Goal: Information Seeking & Learning: Learn about a topic

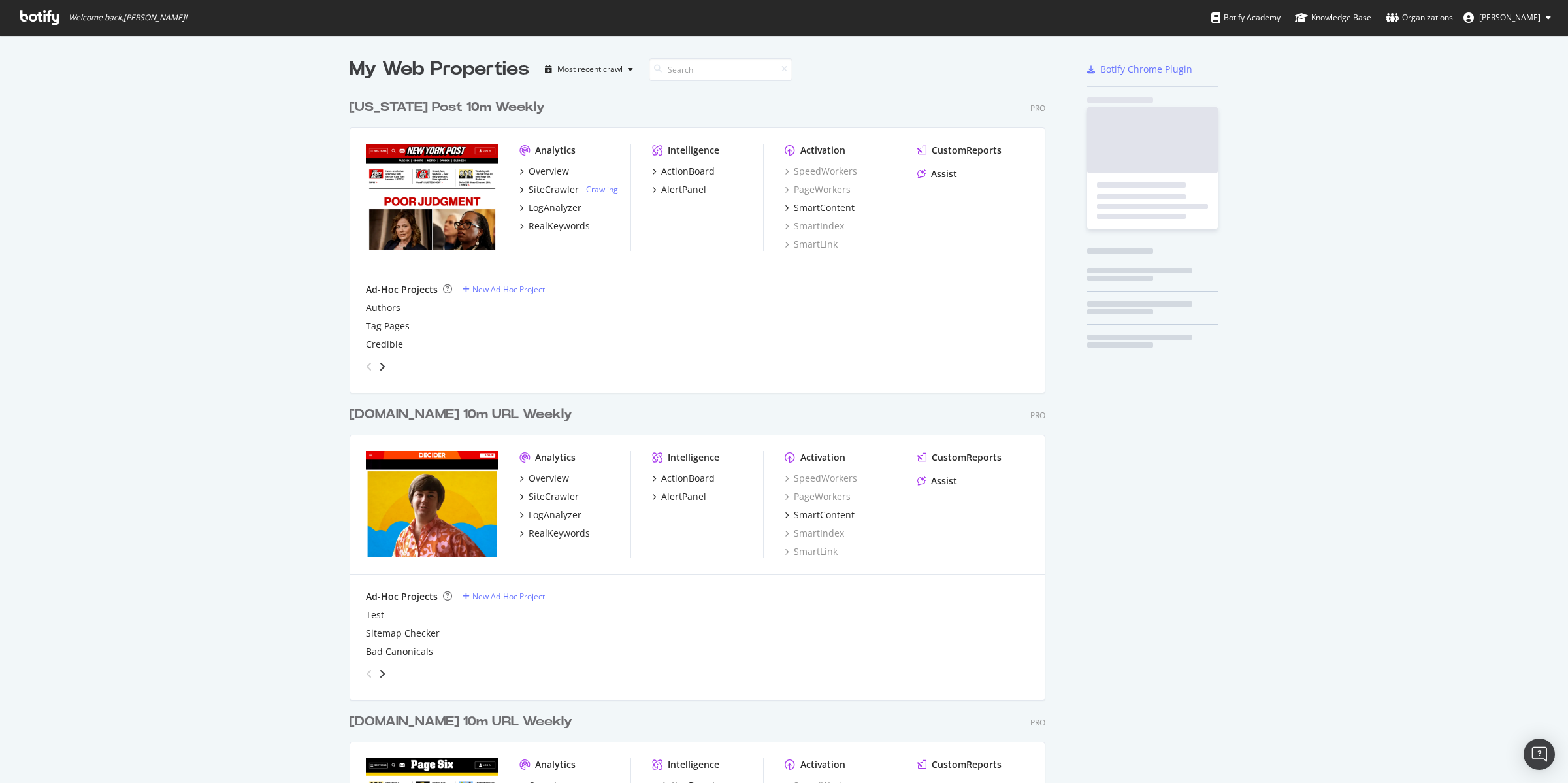
scroll to position [1553, 694]
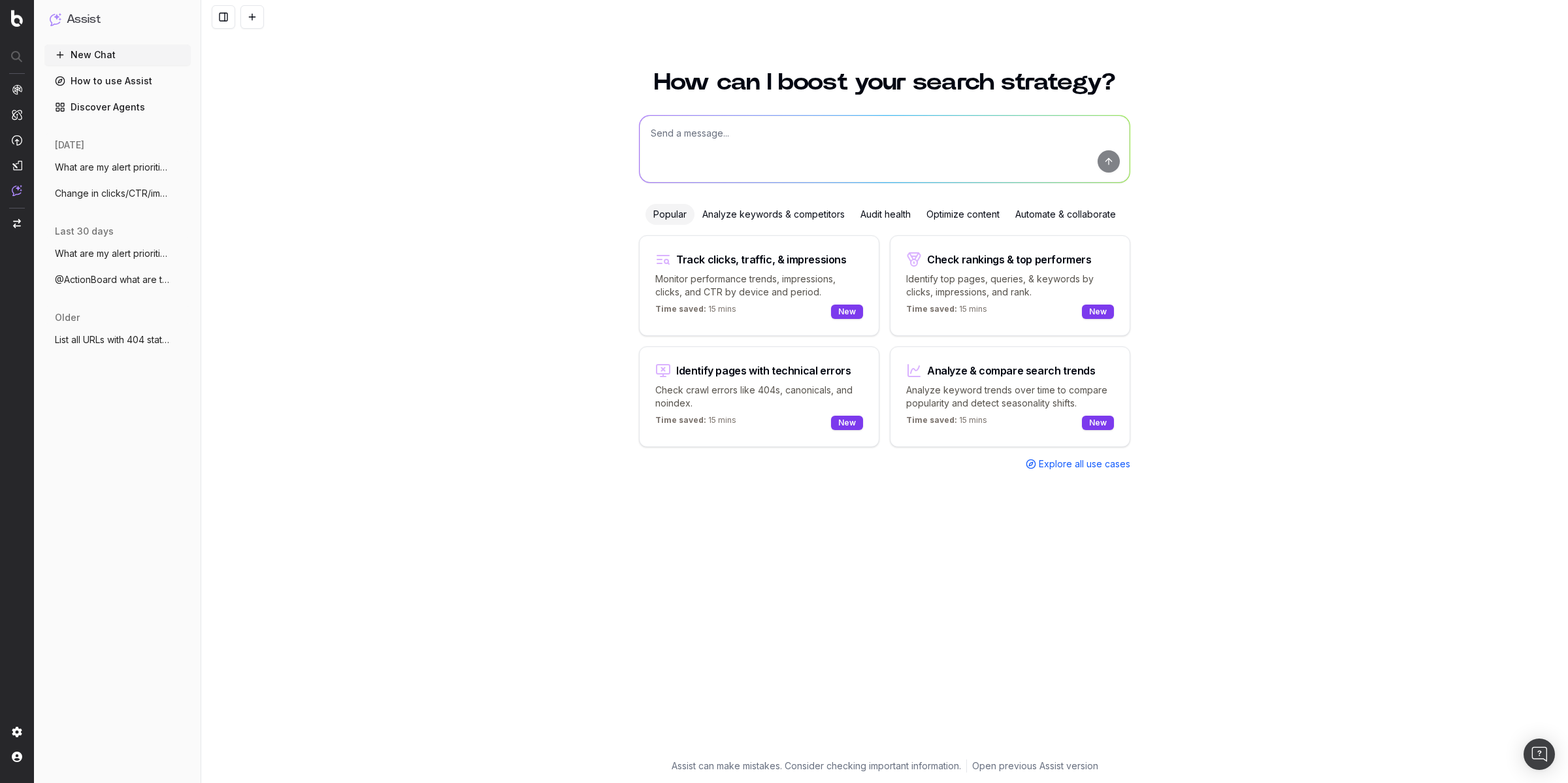
click at [352, 147] on div "How can I boost your search strategy? Popular Analyze keywords & competitors Au…" at bounding box center [885, 419] width 1367 height 728
click at [86, 165] on span "What are my alert priorities?" at bounding box center [112, 167] width 115 height 13
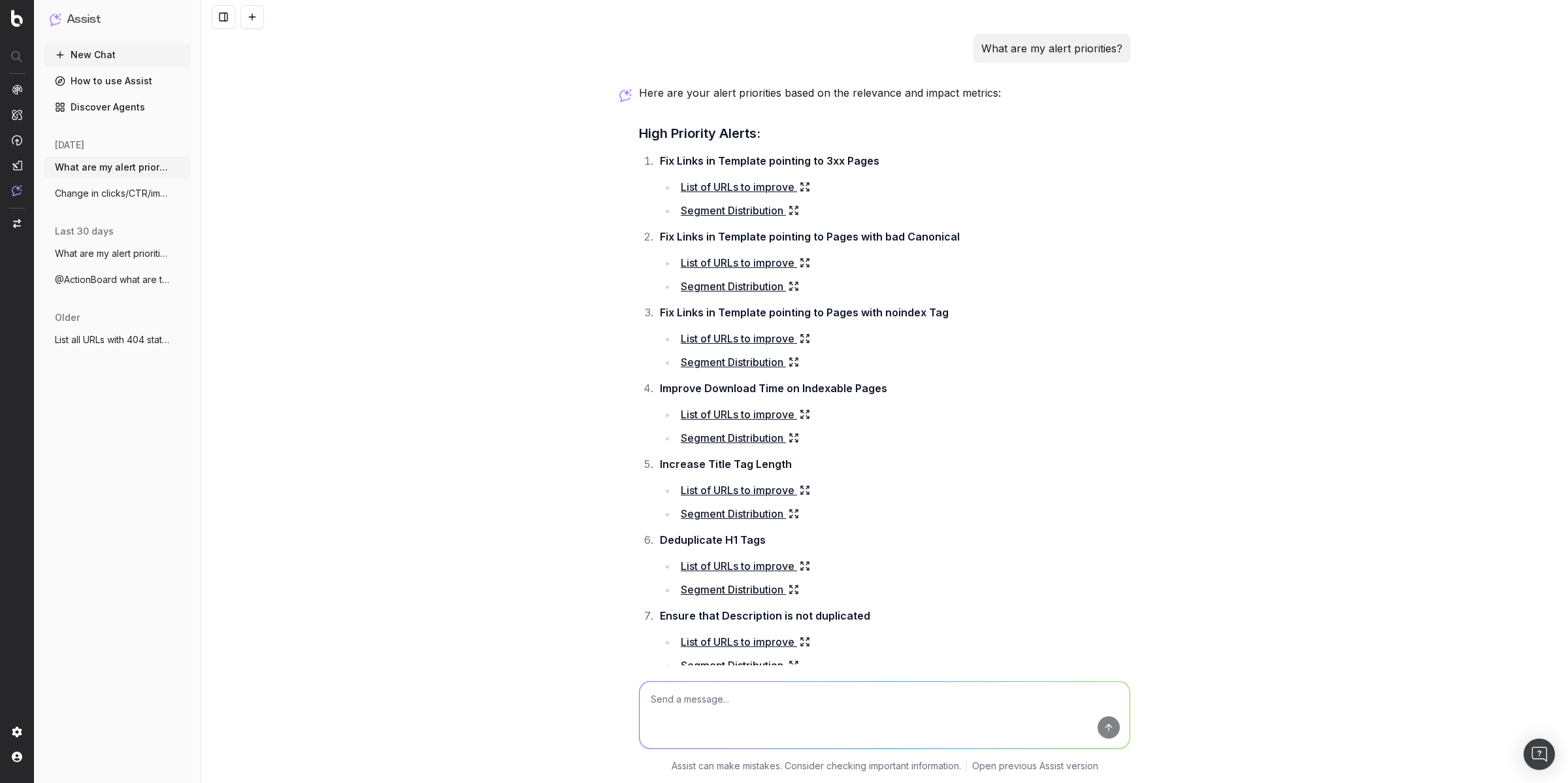
click at [801, 186] on icon at bounding box center [805, 186] width 11 height 11
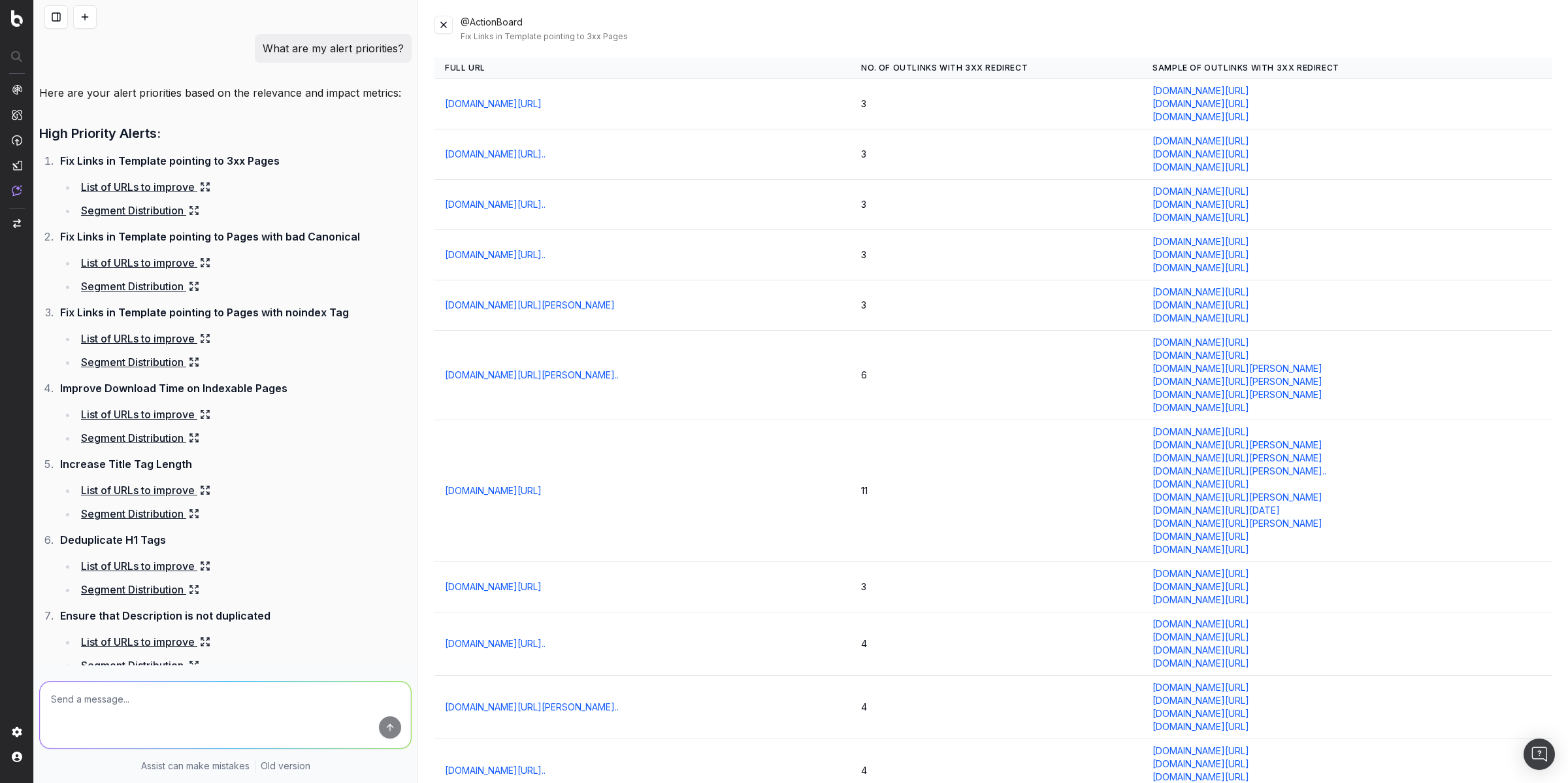
click at [542, 104] on link "decider.com/2021/03/22/genius-aretha-where-to-watch/" at bounding box center [493, 104] width 97 height 13
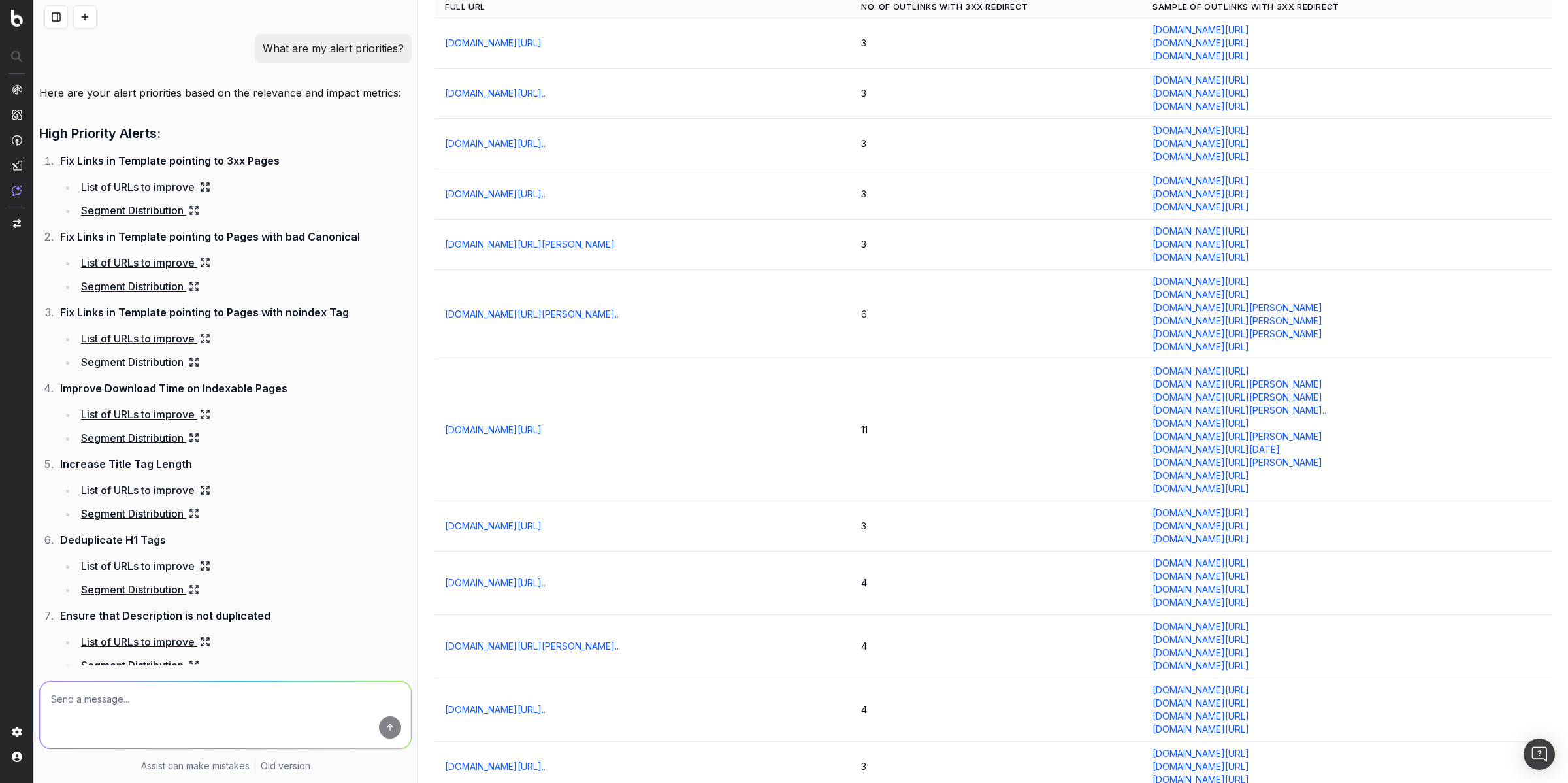
scroll to position [79, 0]
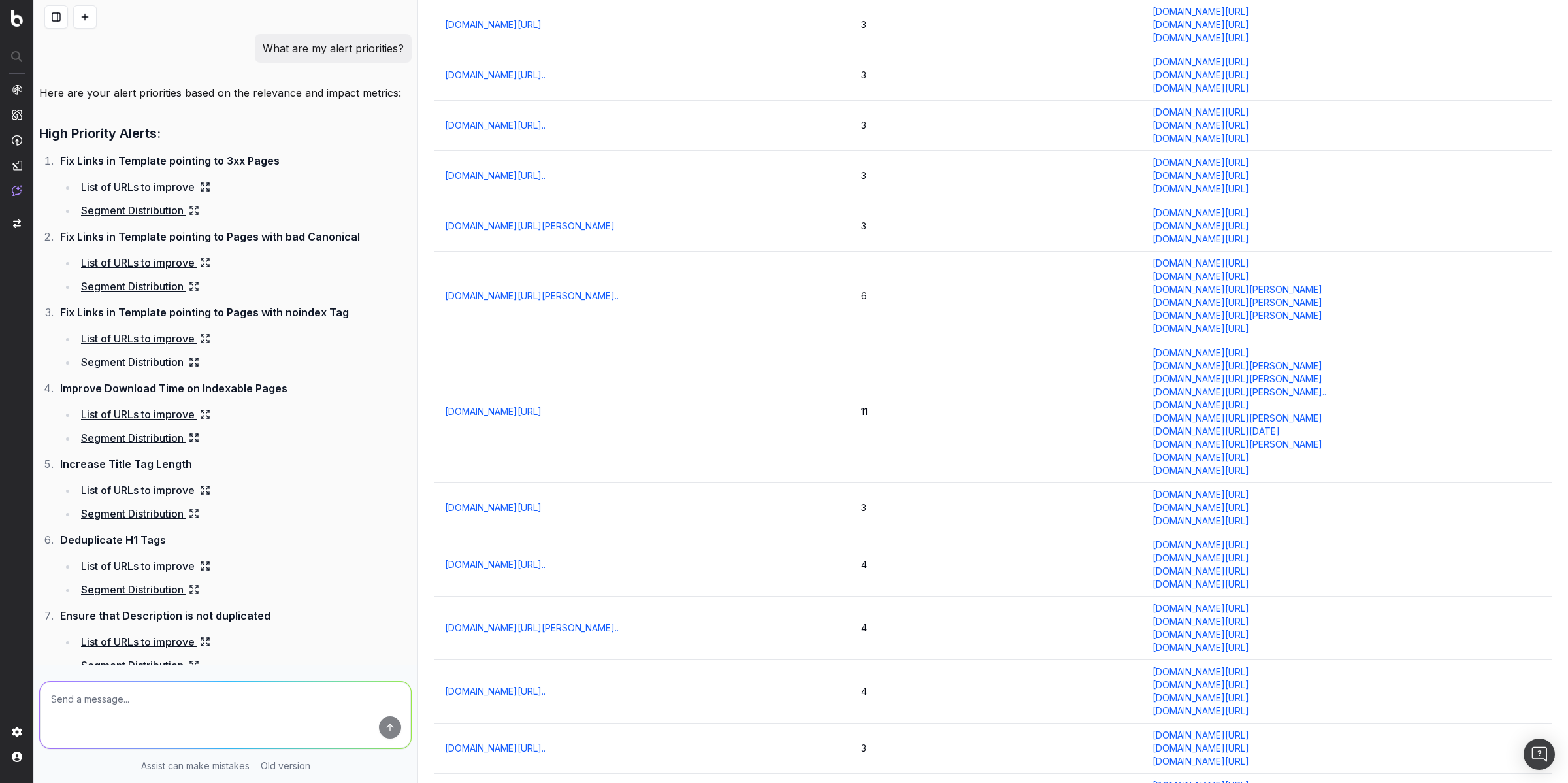
drag, startPoint x: 1271, startPoint y: 477, endPoint x: 1122, endPoint y: 357, distance: 191.3
click at [1142, 357] on td "[DOMAIN_NAME][URL] [DOMAIN_NAME][URL][PERSON_NAME] [DOMAIN_NAME][URL][PERSON_NA…" at bounding box center [1347, 411] width 410 height 142
copy td "[DOMAIN_NAME][URL] [DOMAIN_NAME][URL][PERSON_NAME] [DOMAIN_NAME][URL][PERSON_NA…"
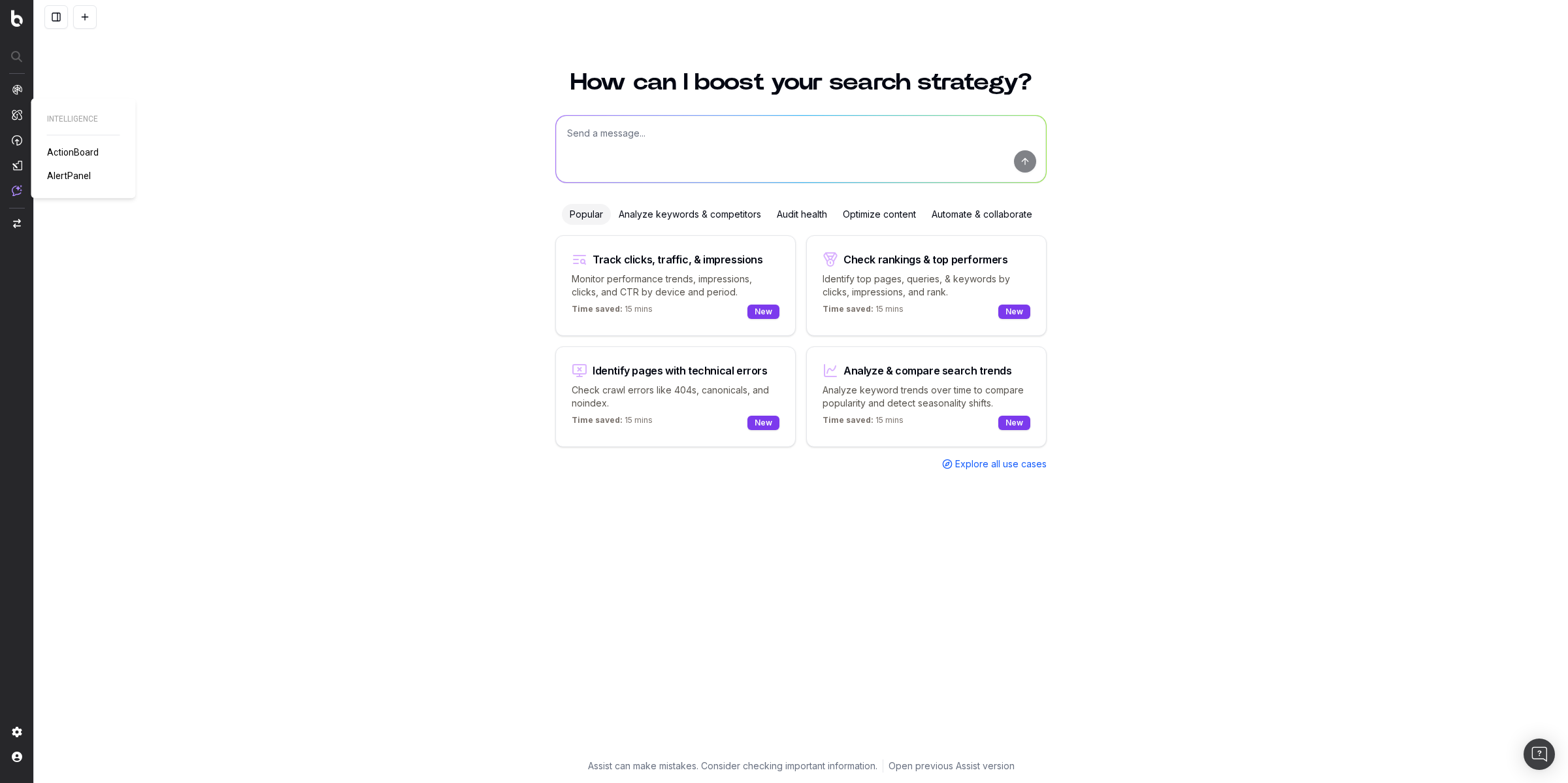
click at [73, 154] on span "ActionBoard" at bounding box center [73, 152] width 52 height 11
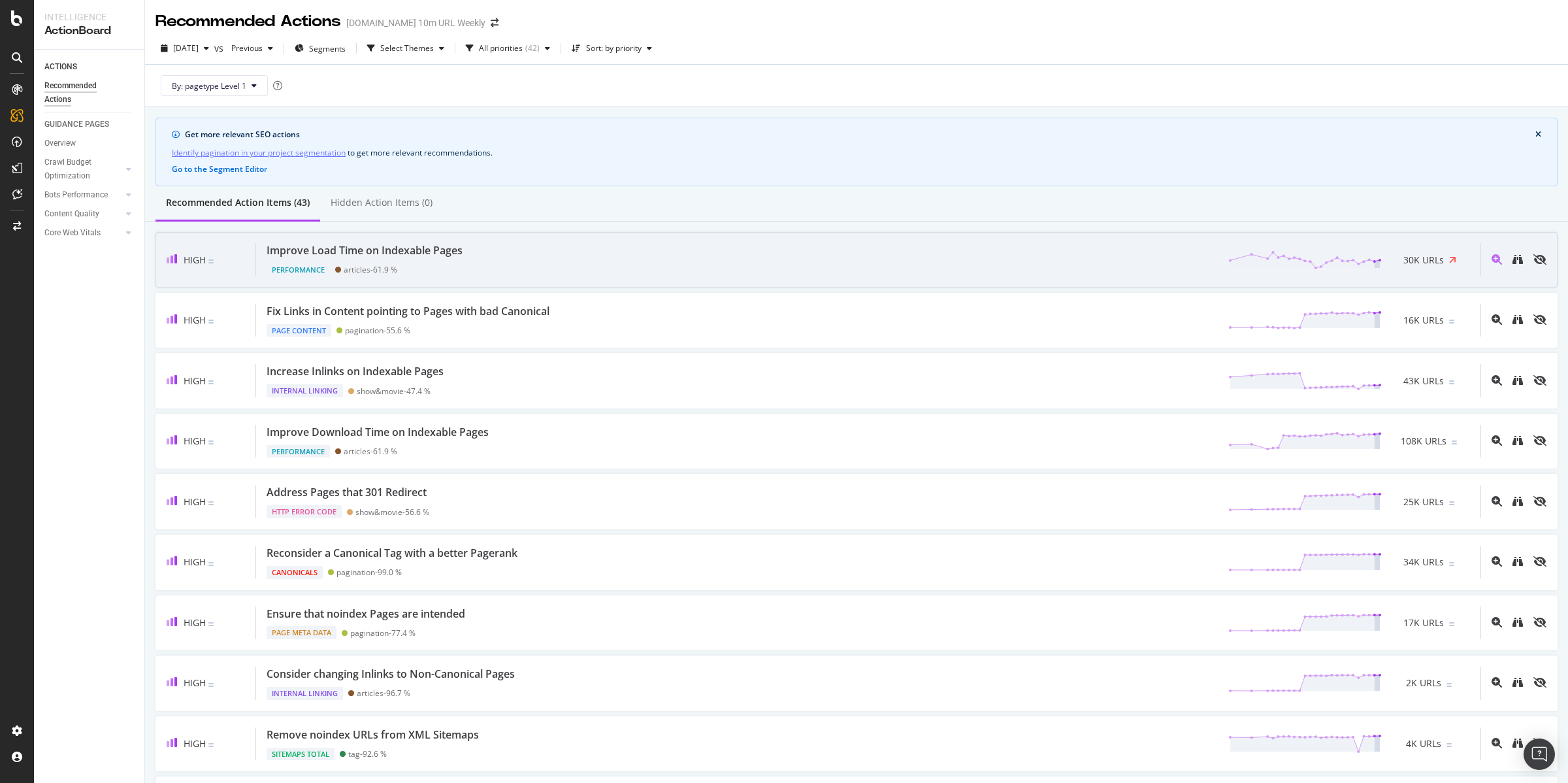
click at [399, 252] on div "Improve Load Time on Indexable Pages" at bounding box center [364, 250] width 196 height 15
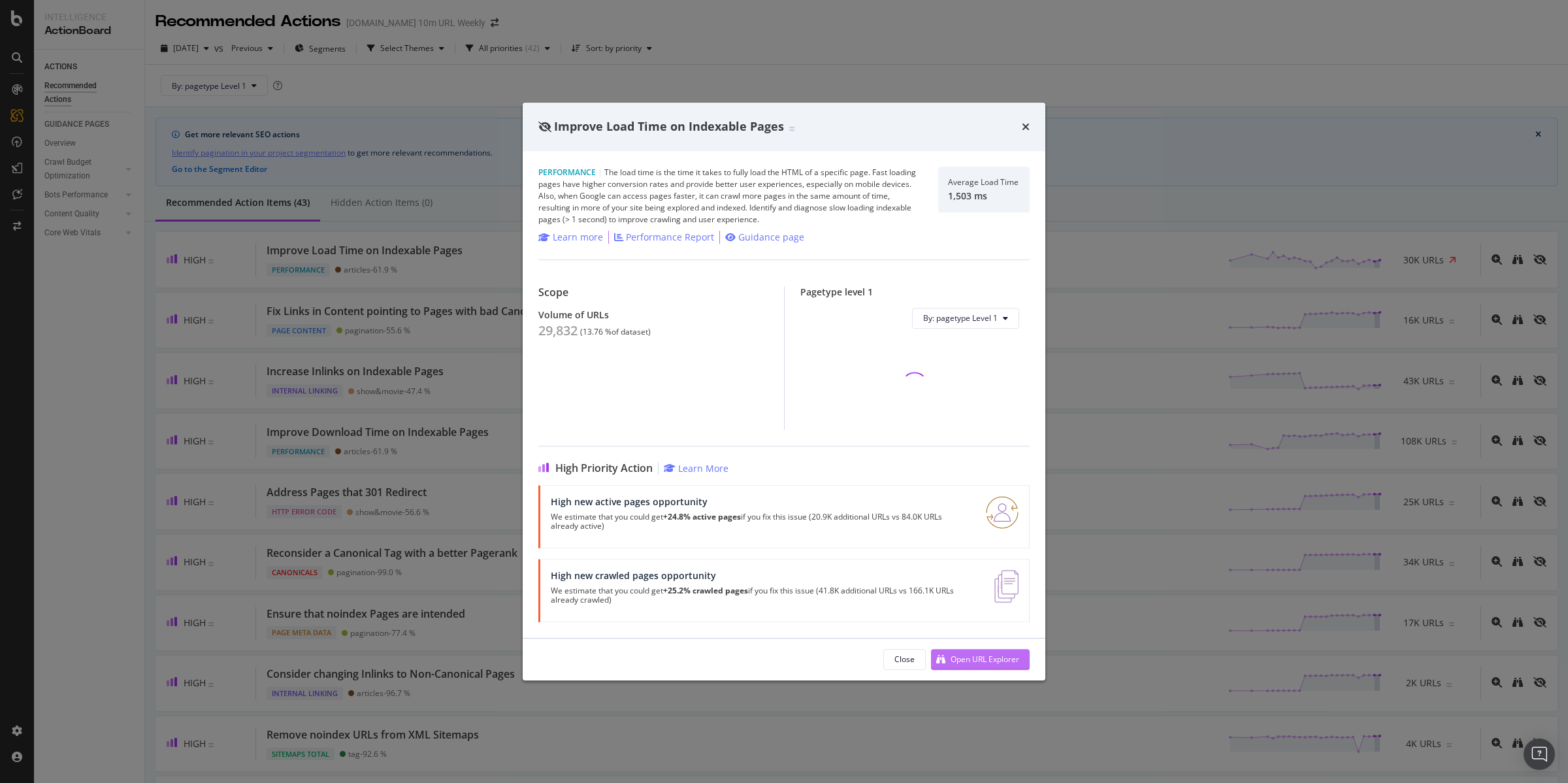
click at [991, 656] on div "Open URL Explorer" at bounding box center [985, 659] width 68 height 11
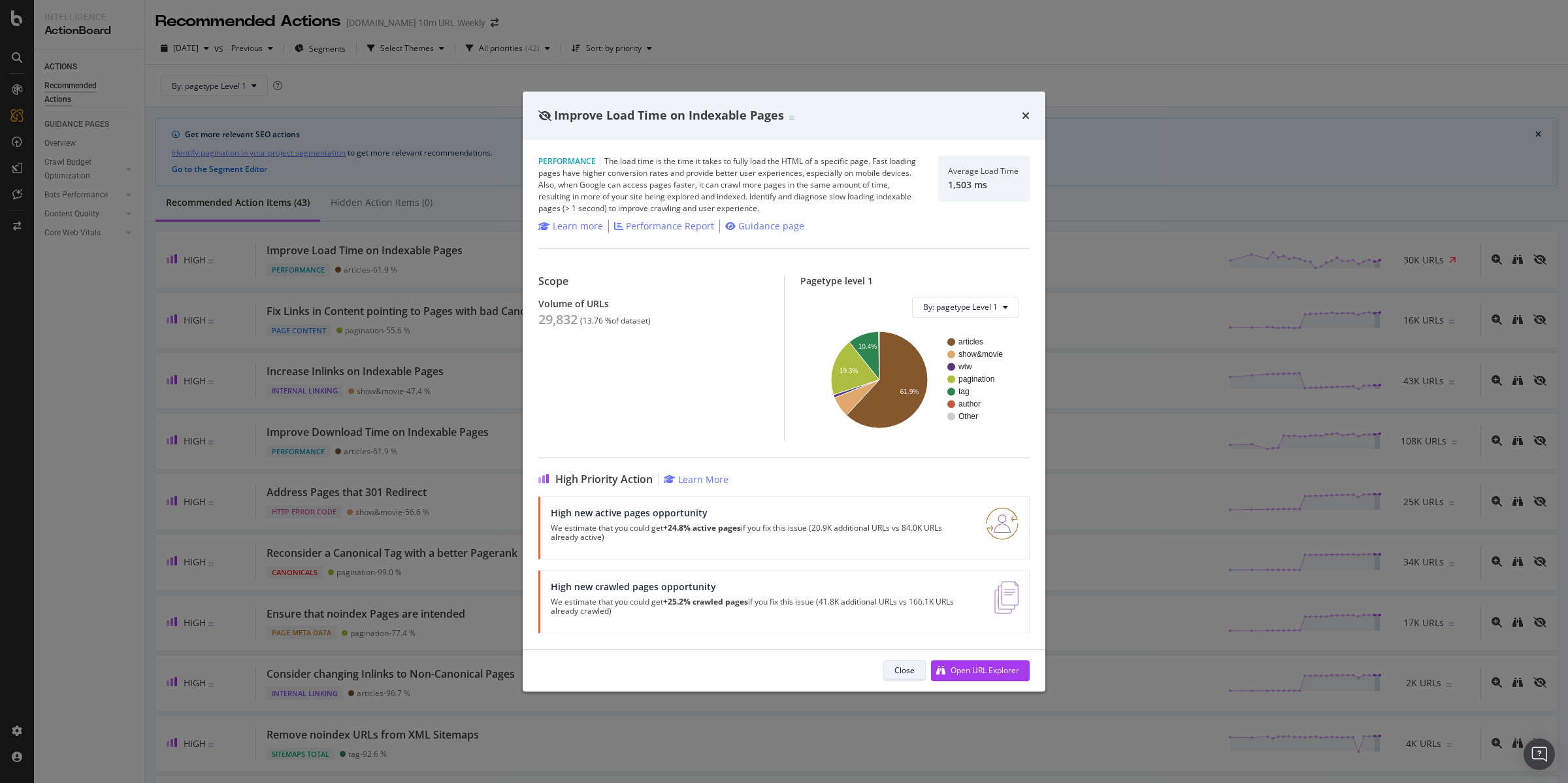
click at [913, 666] on div "Close" at bounding box center [905, 671] width 20 height 11
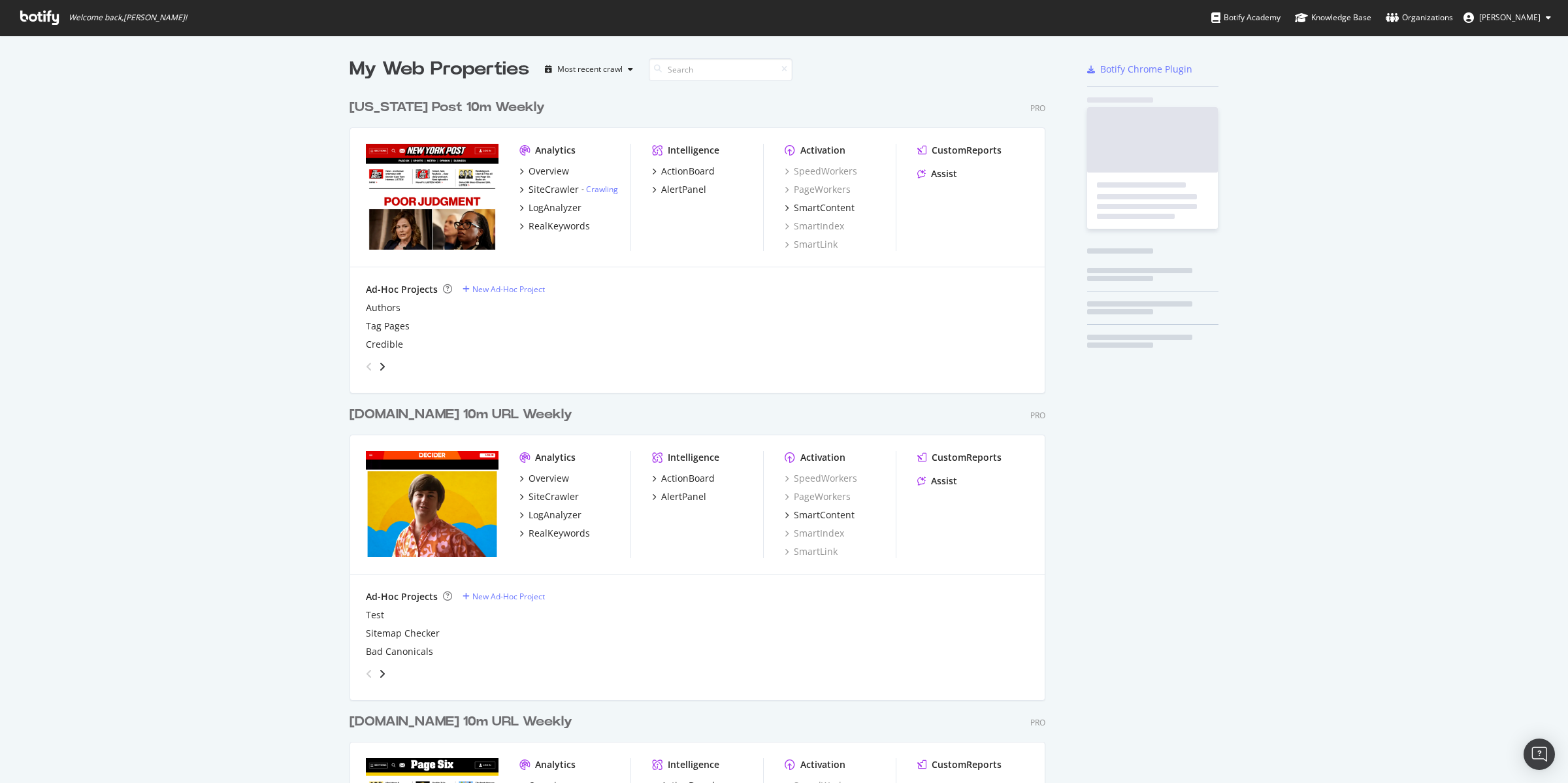
scroll to position [1553, 694]
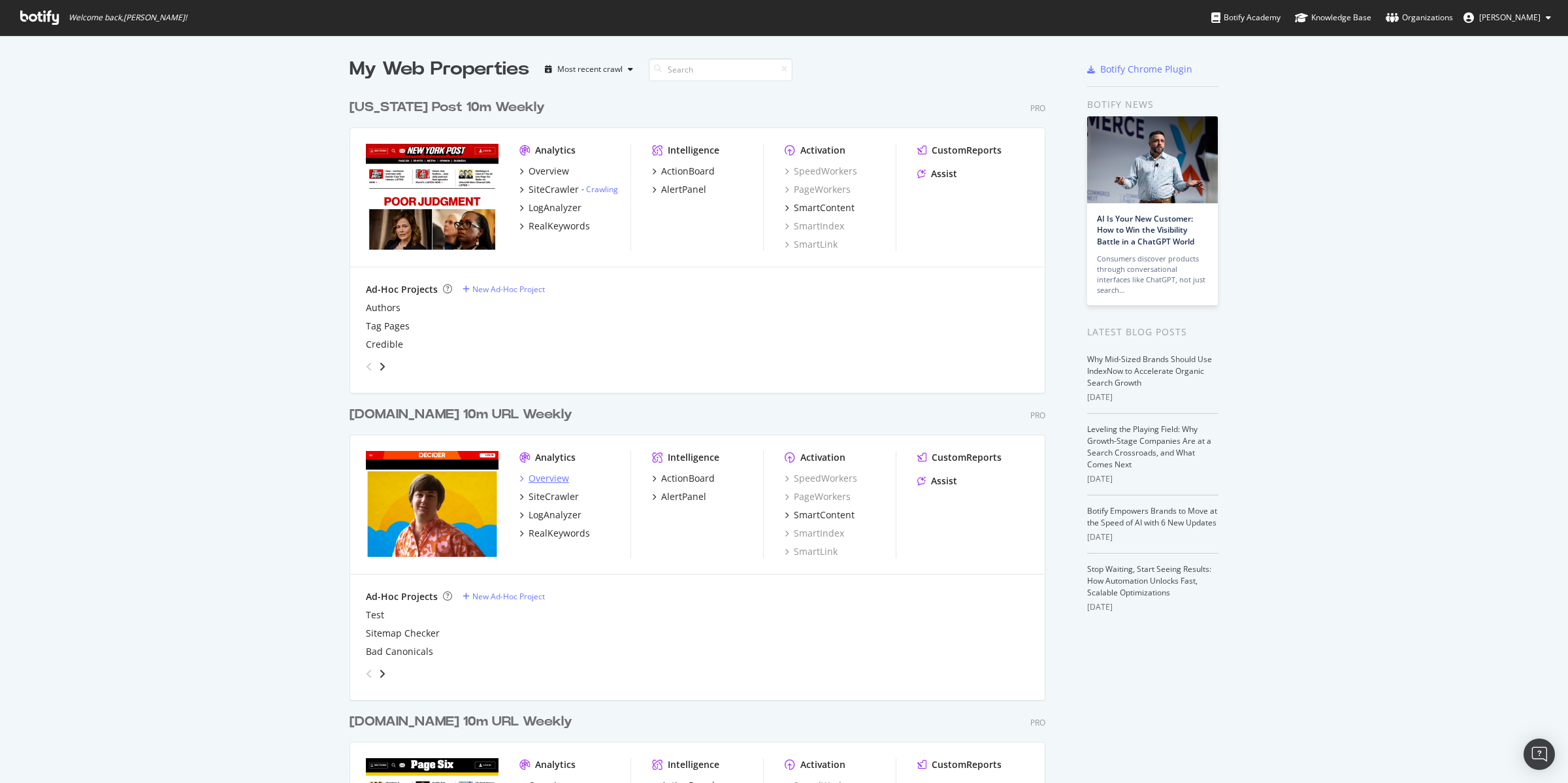
click at [540, 477] on div "Overview" at bounding box center [549, 478] width 41 height 13
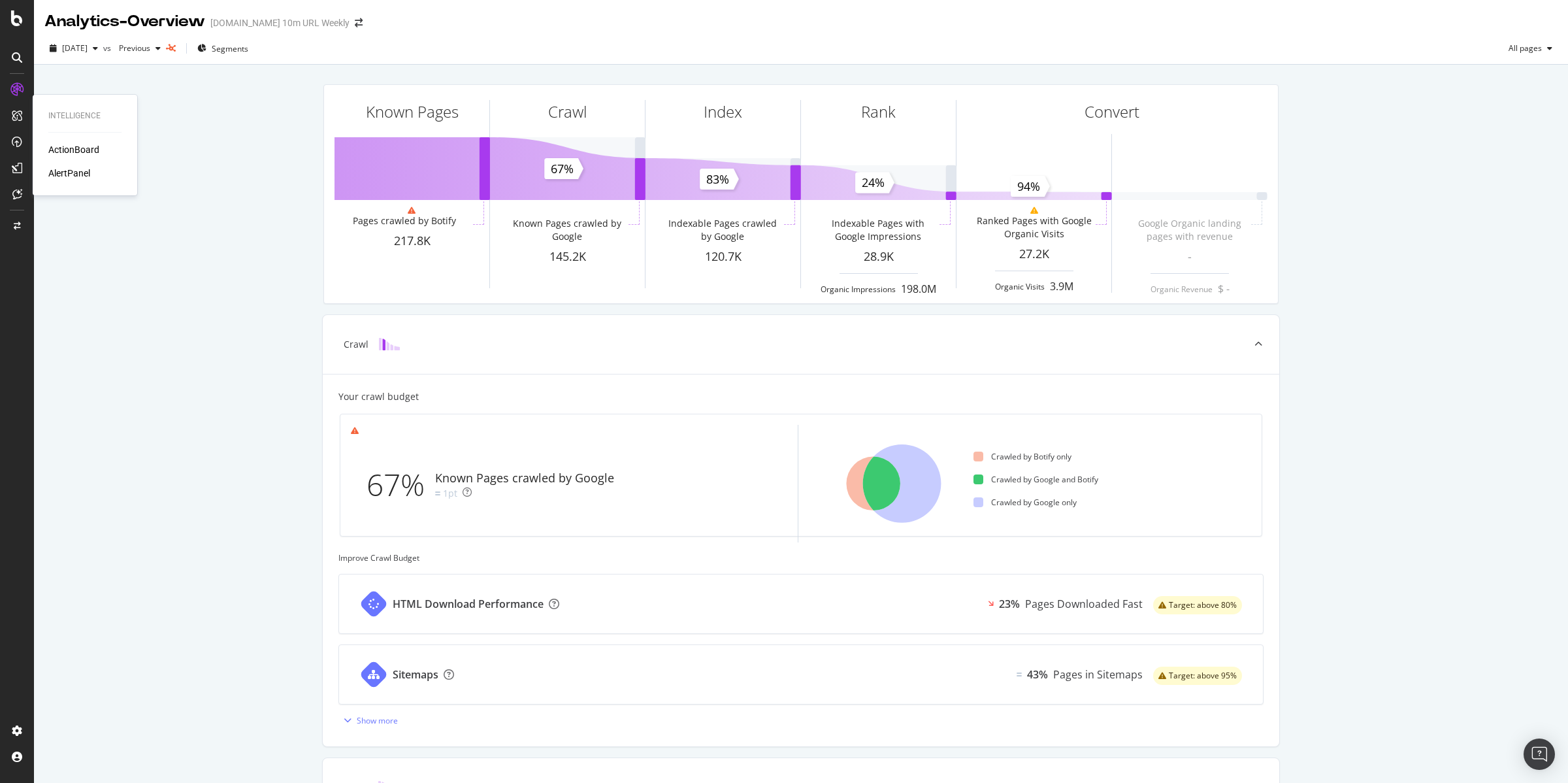
click at [58, 144] on div "ActionBoard" at bounding box center [74, 149] width 51 height 13
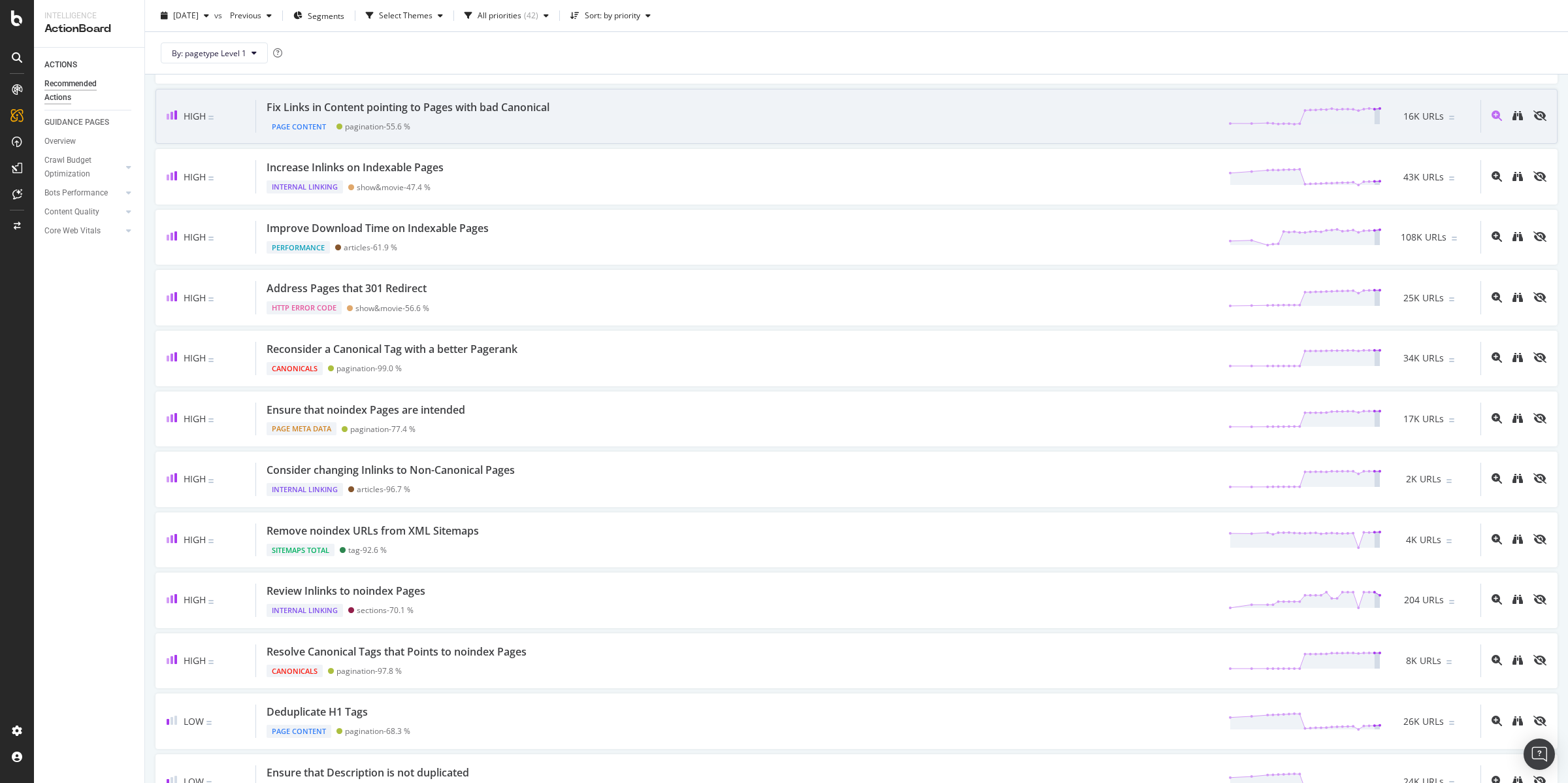
scroll to position [241, 0]
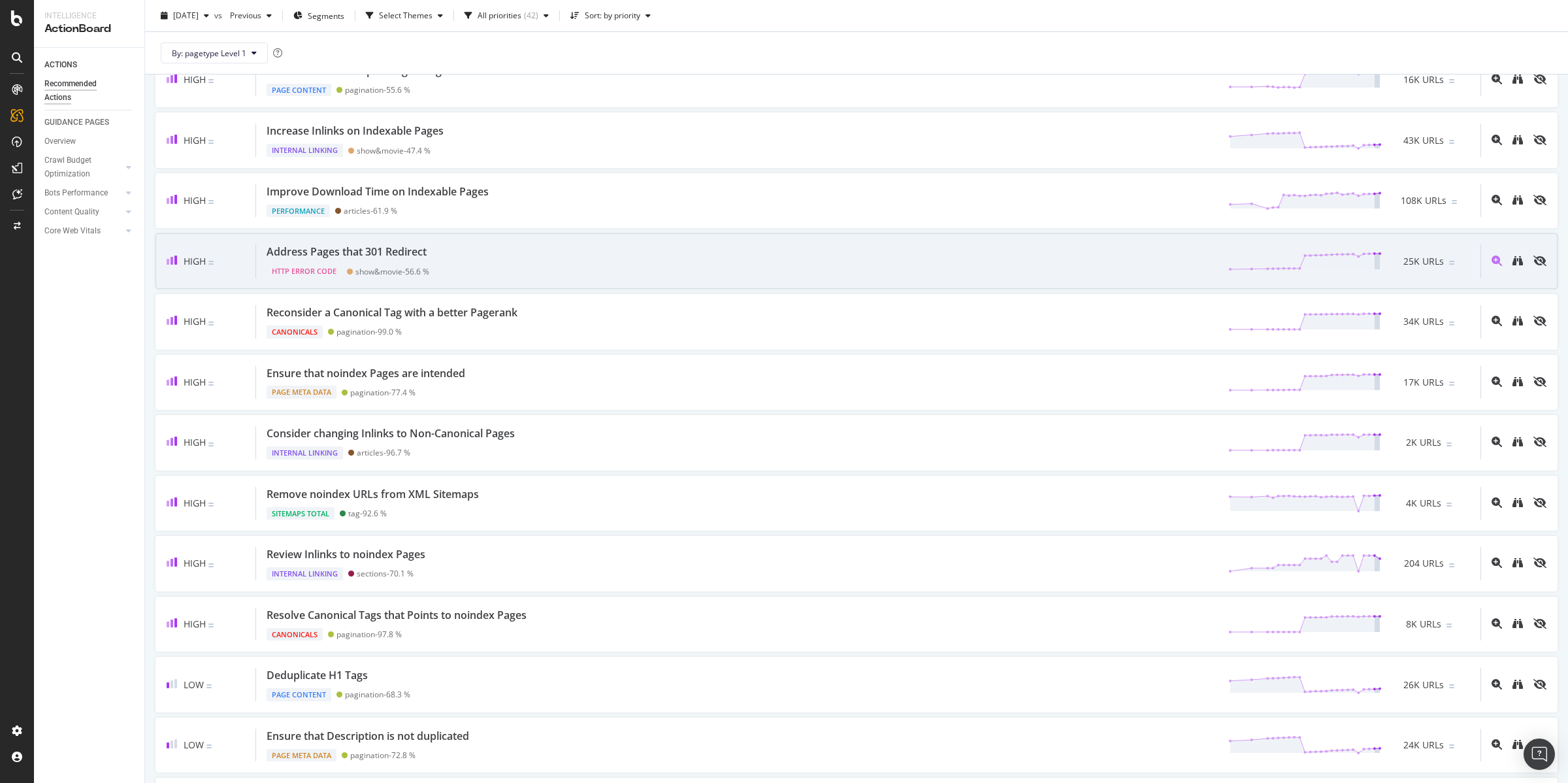
click at [381, 251] on div "Address Pages that 301 Redirect" at bounding box center [347, 251] width 160 height 15
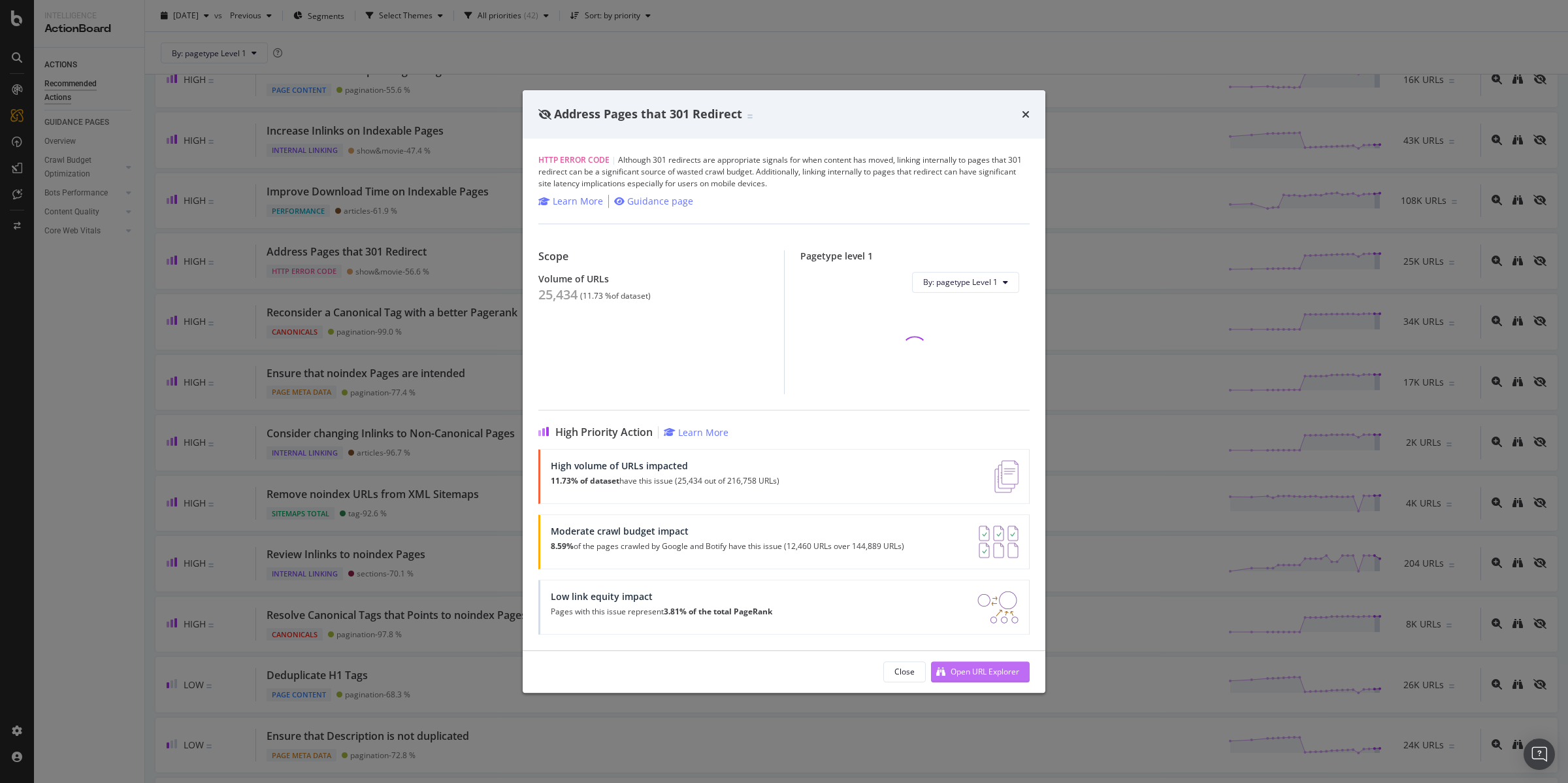
click at [972, 673] on div "Open URL Explorer" at bounding box center [985, 671] width 68 height 11
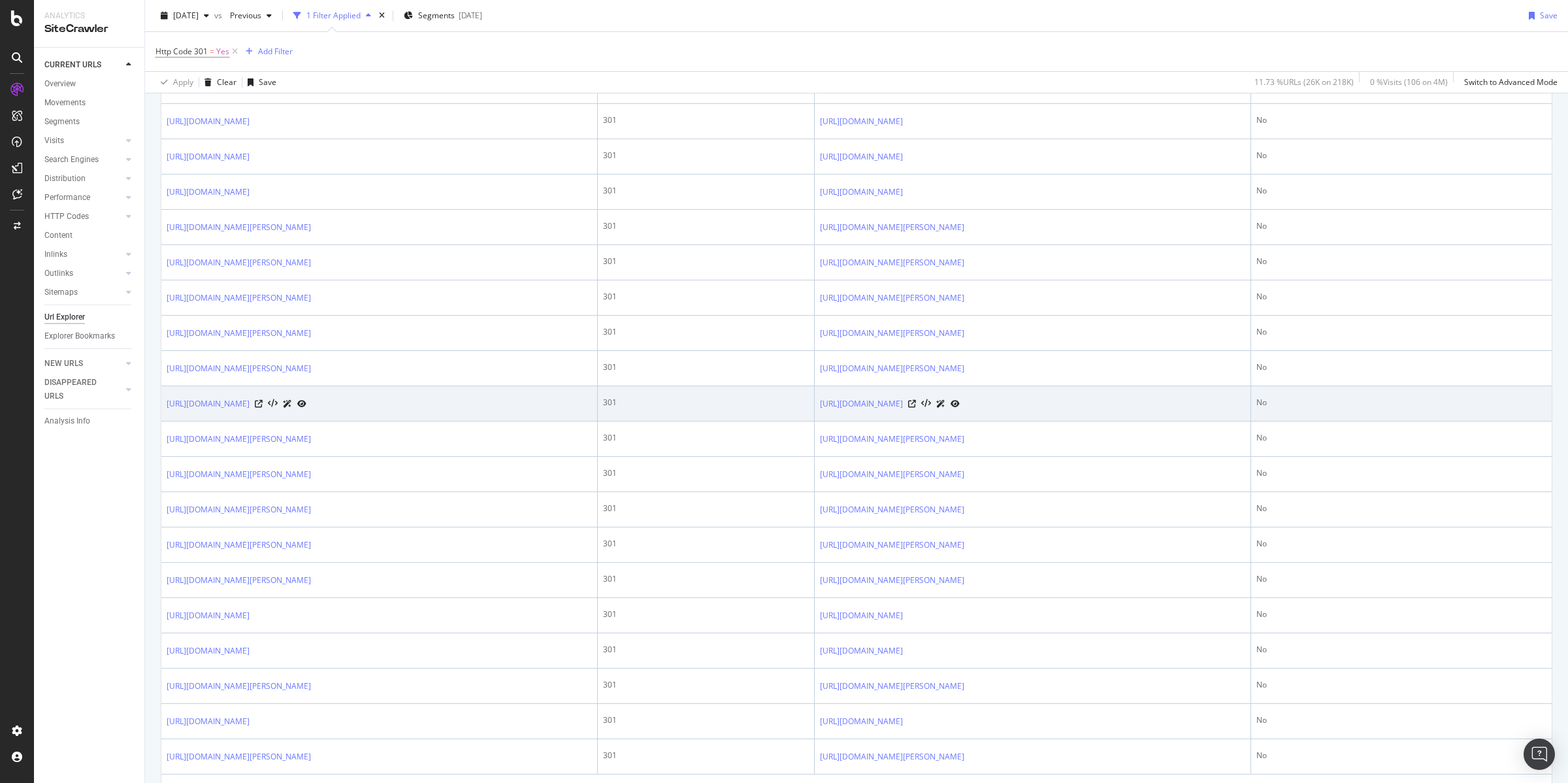
scroll to position [1494, 0]
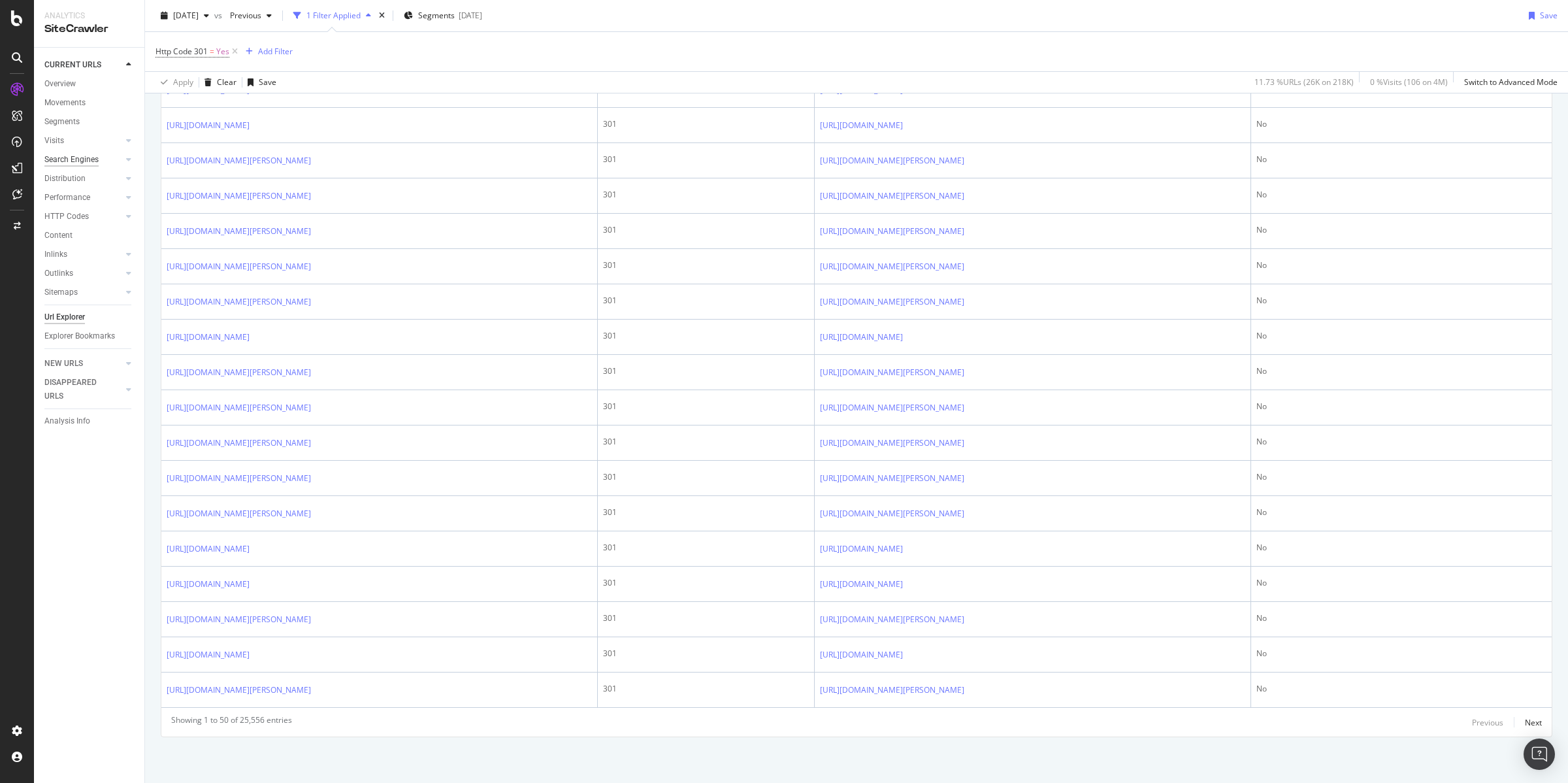
click at [80, 162] on div "Search Engines" at bounding box center [71, 159] width 54 height 14
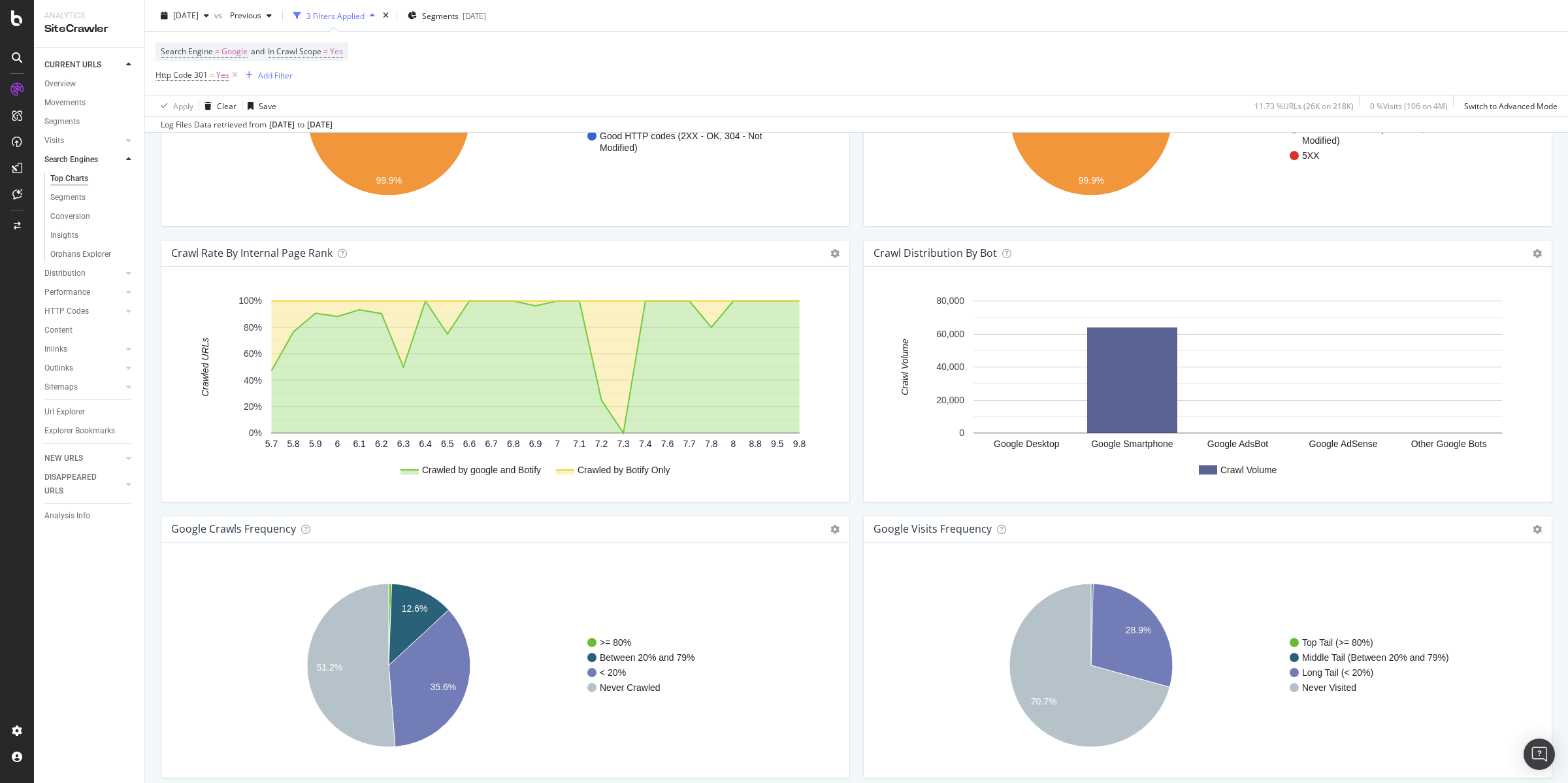
scroll to position [1293, 0]
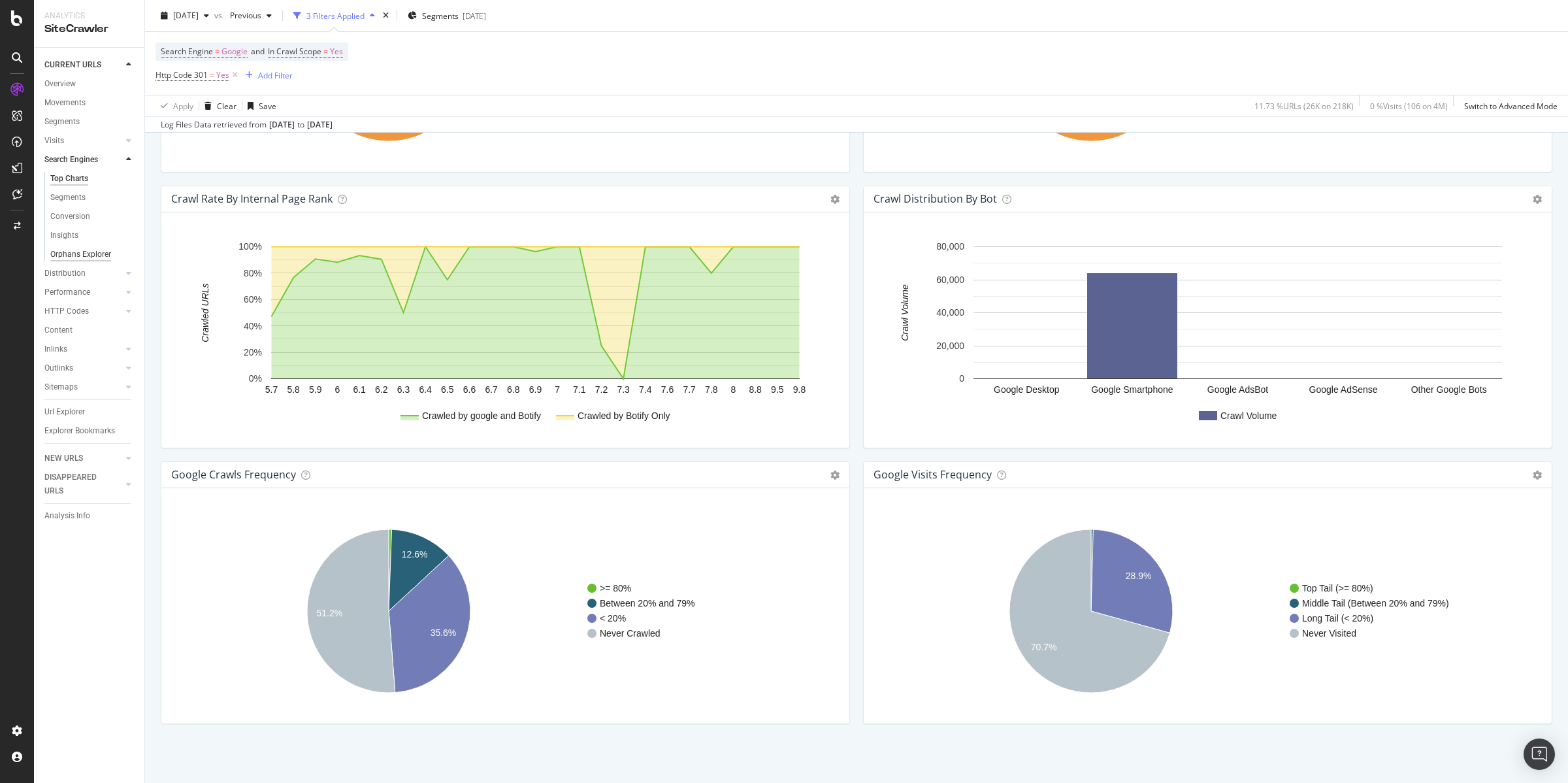
click at [83, 258] on div "Orphans Explorer" at bounding box center [80, 254] width 60 height 14
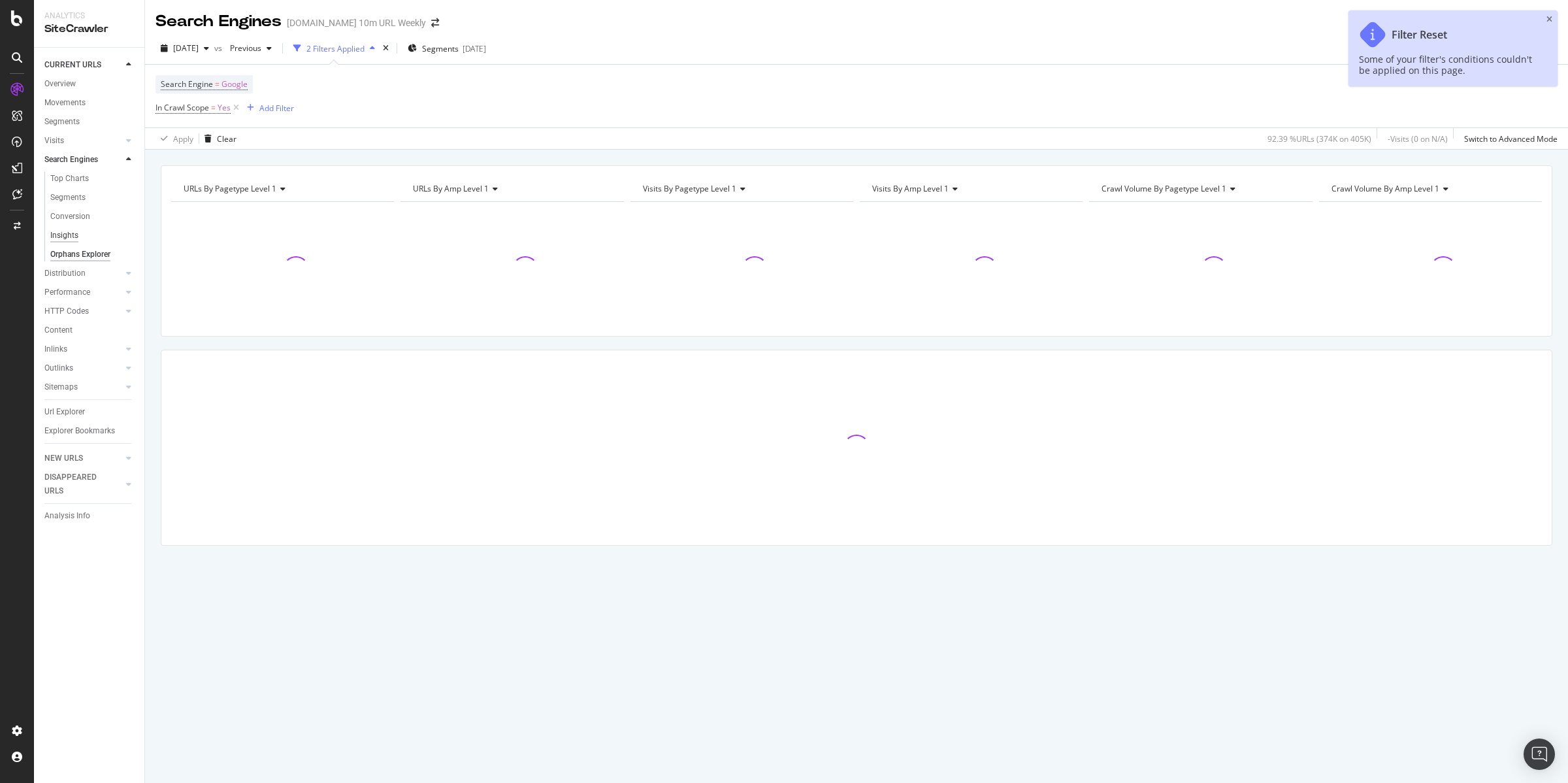
click at [68, 236] on div "Insights" at bounding box center [64, 235] width 28 height 14
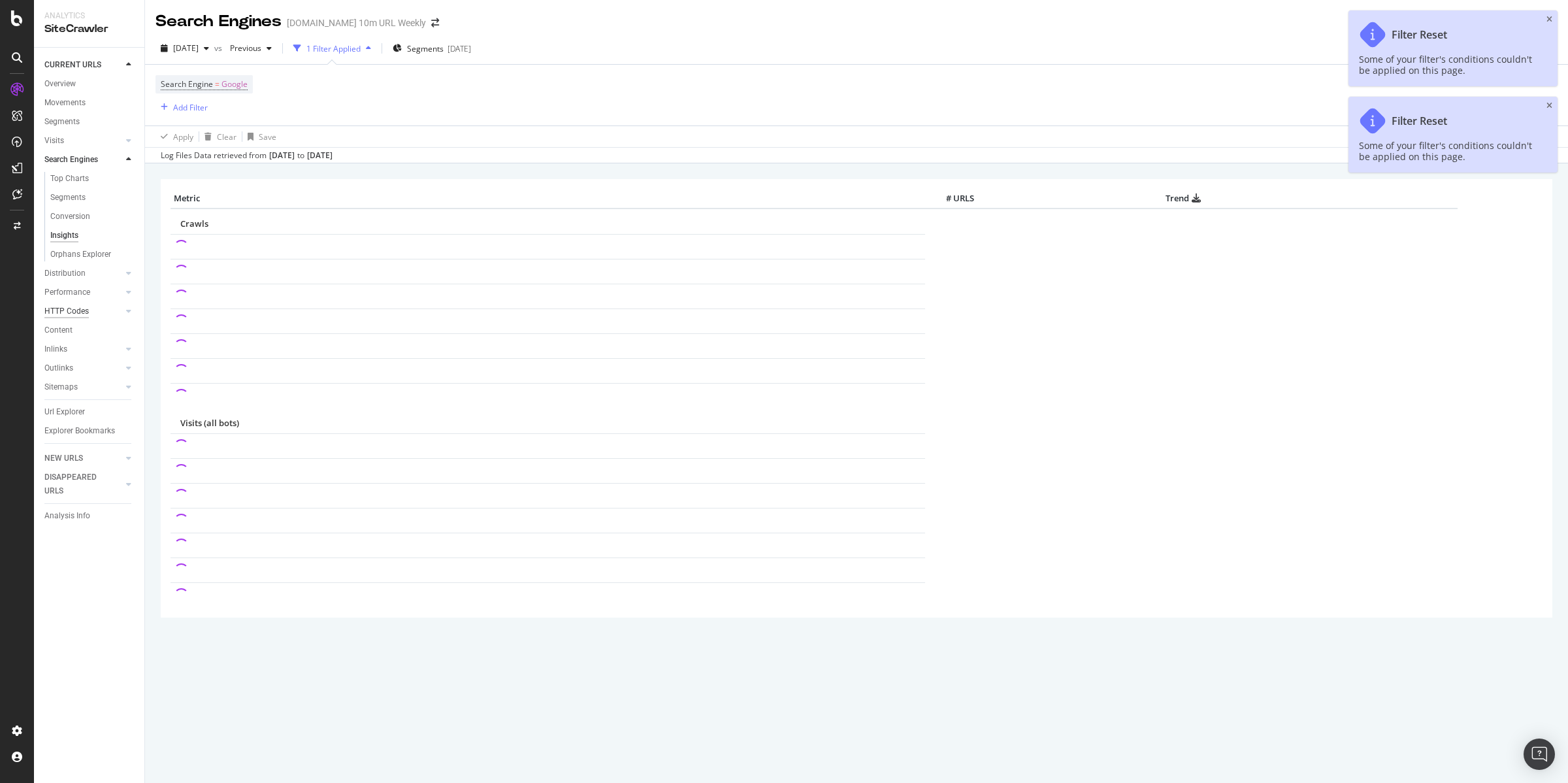
click at [61, 305] on div "HTTP Codes" at bounding box center [66, 311] width 44 height 14
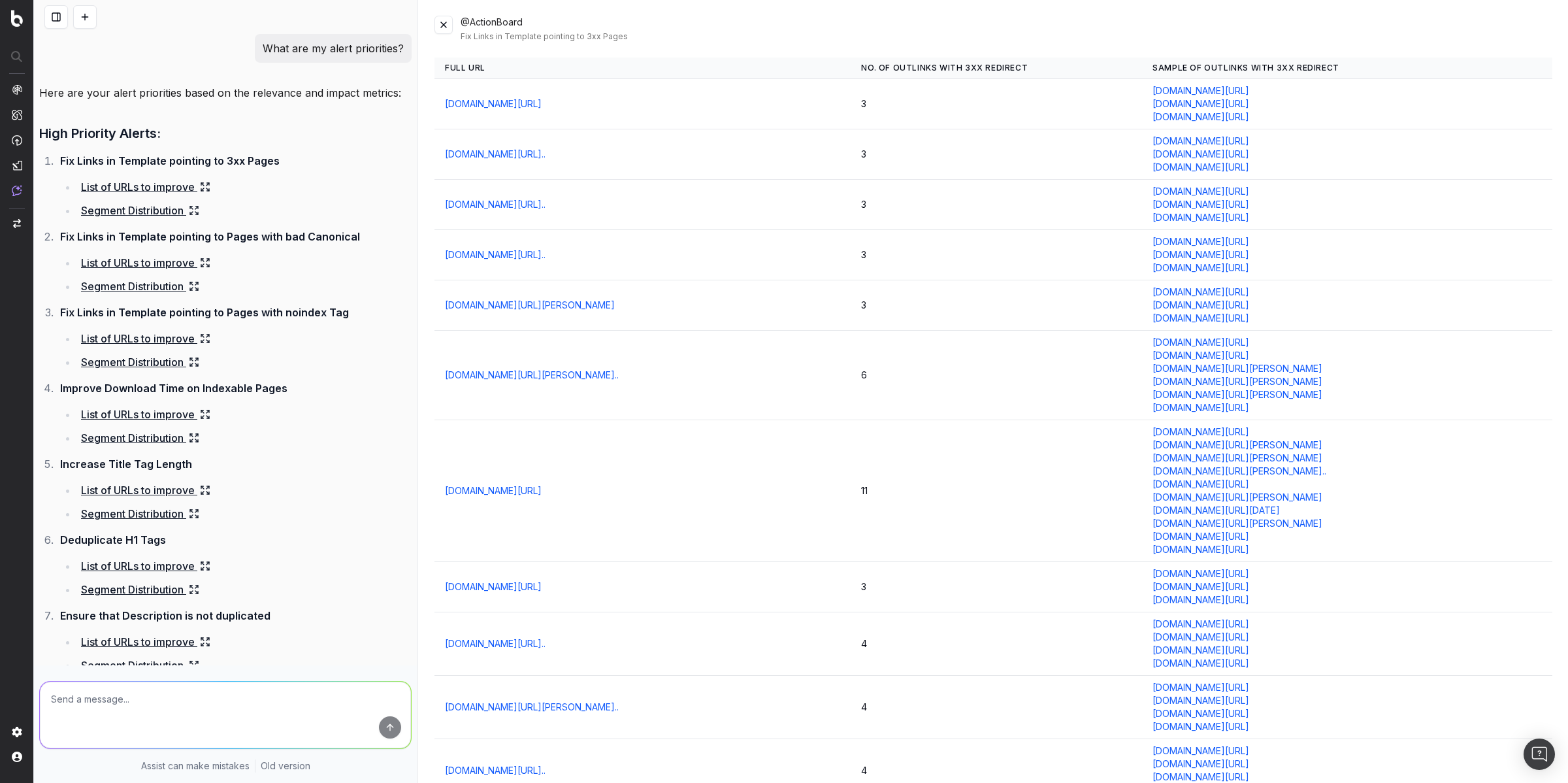
click at [140, 189] on link "List of URLs to improve" at bounding box center [146, 187] width 130 height 19
click at [133, 338] on link "List of URLs to improve" at bounding box center [146, 339] width 130 height 19
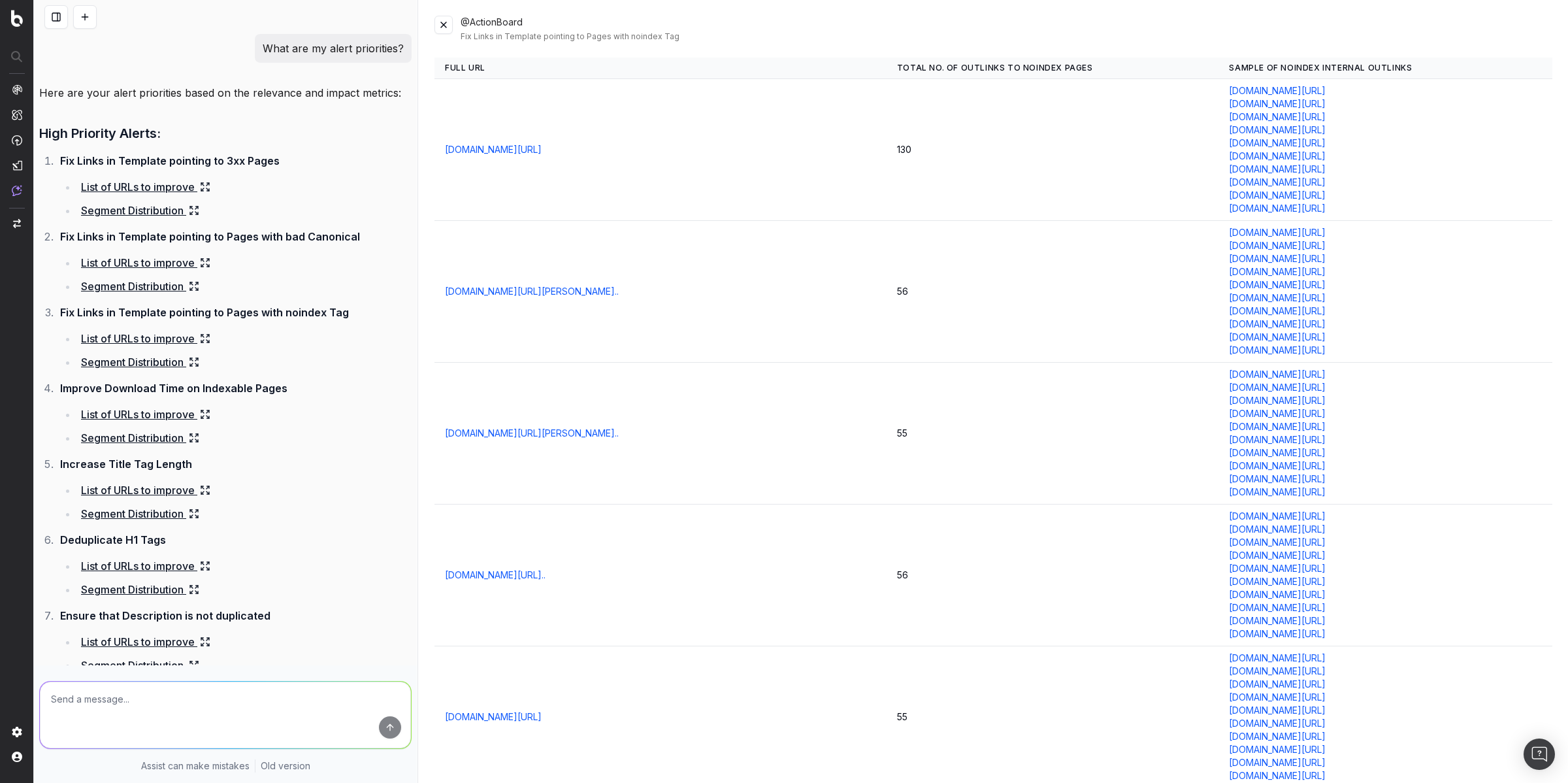
click at [542, 149] on link "[DOMAIN_NAME][URL]" at bounding box center [493, 149] width 97 height 13
click at [164, 186] on link "List of URLs to improve" at bounding box center [146, 187] width 130 height 19
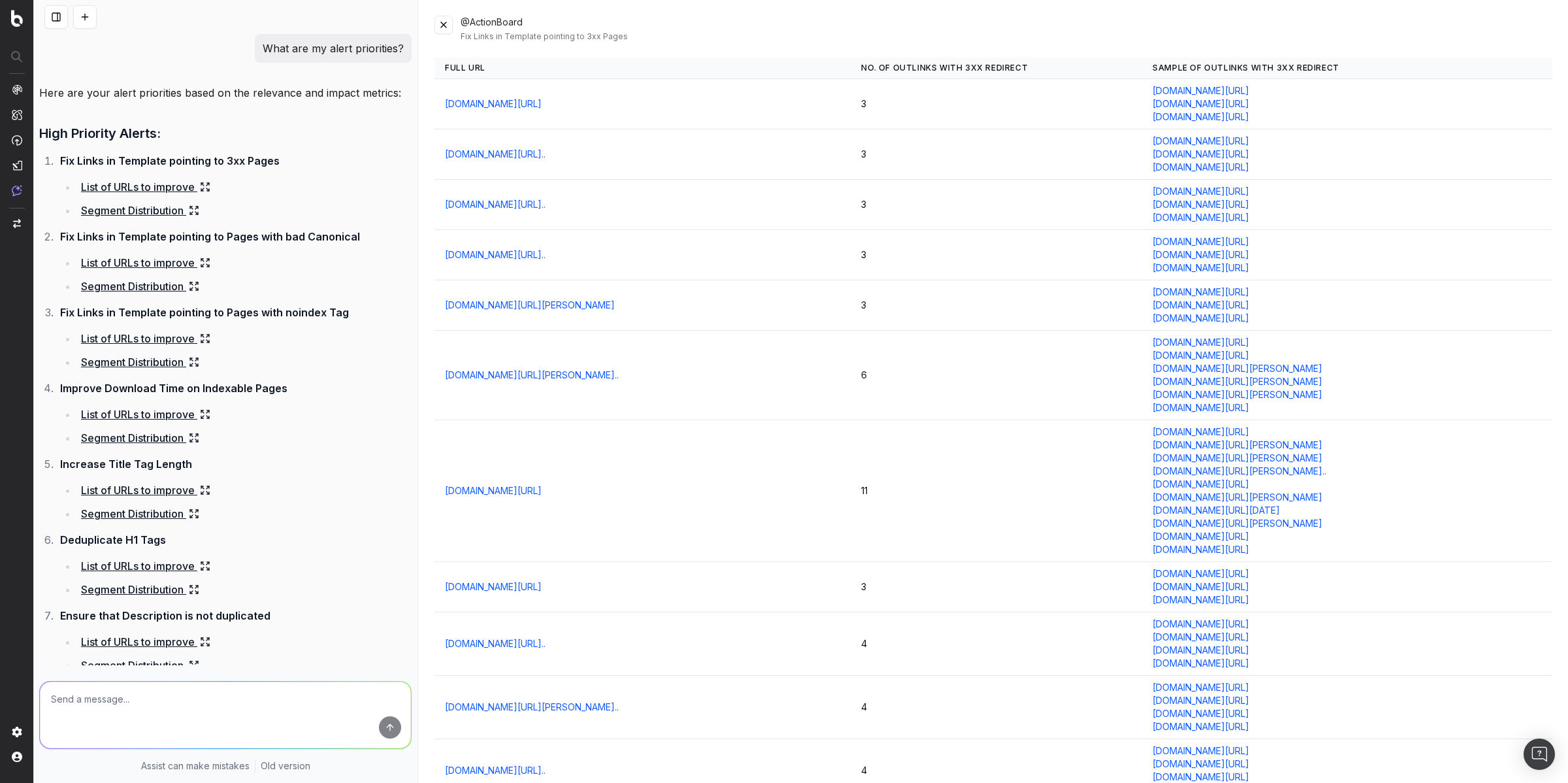
drag, startPoint x: 1271, startPoint y: 549, endPoint x: 1126, endPoint y: 423, distance: 192.1
click at [1142, 423] on td "[DOMAIN_NAME][URL] [DOMAIN_NAME][URL][PERSON_NAME] [DOMAIN_NAME][URL][PERSON_NA…" at bounding box center [1347, 490] width 410 height 142
copy td "[DOMAIN_NAME][URL] [DOMAIN_NAME][URL][PERSON_NAME] [DOMAIN_NAME][URL][PERSON_NA…"
click at [1175, 547] on div "[DOMAIN_NAME][URL]" at bounding box center [1347, 550] width 389 height 13
drag, startPoint x: 1119, startPoint y: 422, endPoint x: 1281, endPoint y: 548, distance: 205.2
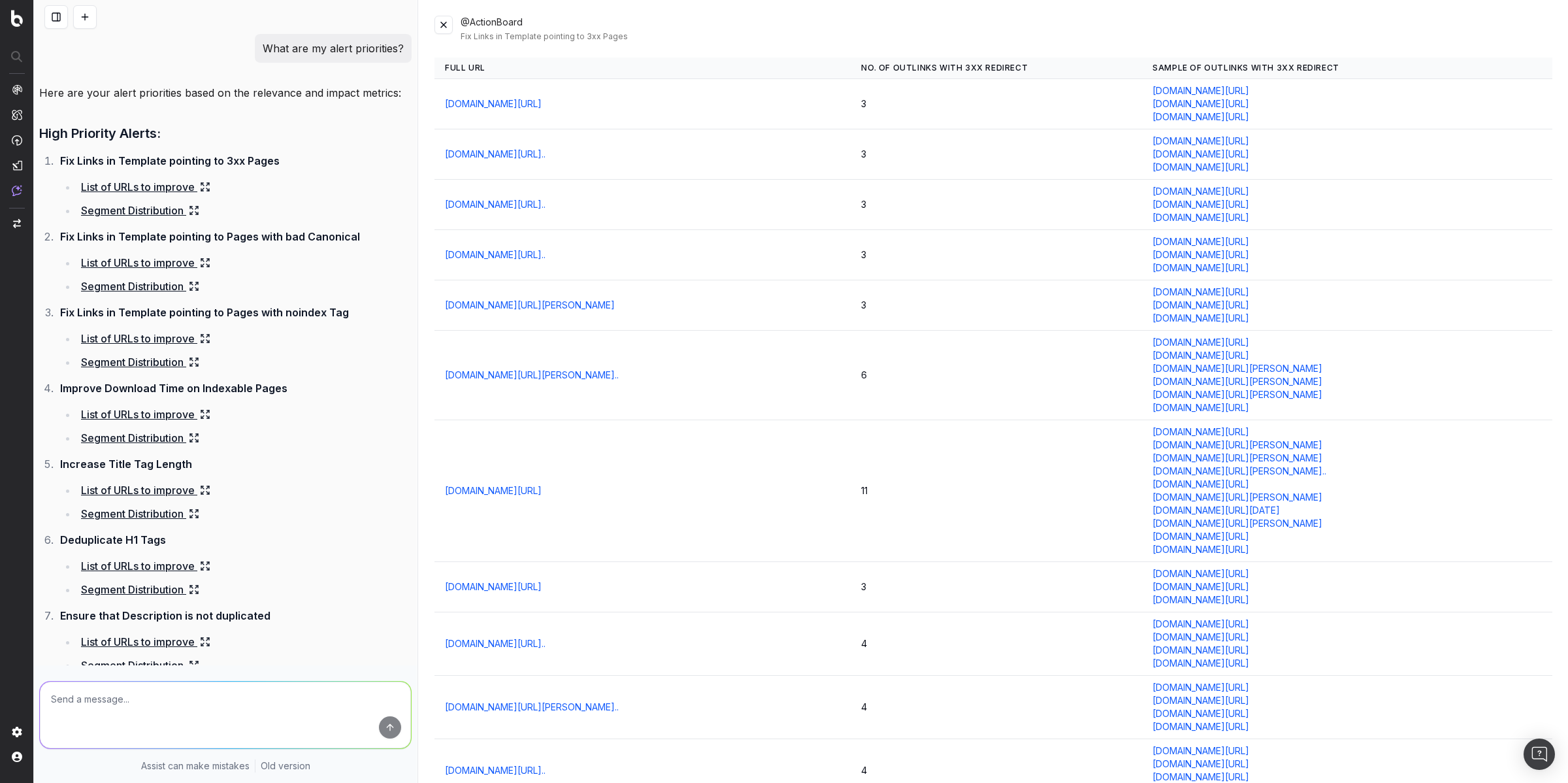
click at [1175, 549] on td "[DOMAIN_NAME][URL] [DOMAIN_NAME][URL][PERSON_NAME] [DOMAIN_NAME][URL][PERSON_NA…" at bounding box center [1347, 490] width 410 height 142
copy td "[DOMAIN_NAME][URL] [DOMAIN_NAME][URL][PERSON_NAME] [DOMAIN_NAME][URL][PERSON_NA…"
